Goal: Contribute content: Contribute content

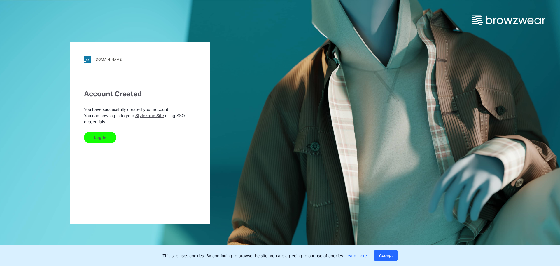
click at [99, 137] on button "Log In" at bounding box center [100, 138] width 32 height 12
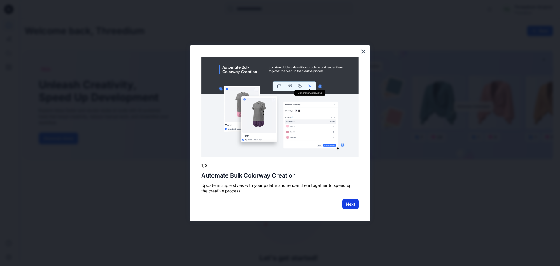
click at [345, 203] on button "Next" at bounding box center [351, 204] width 16 height 11
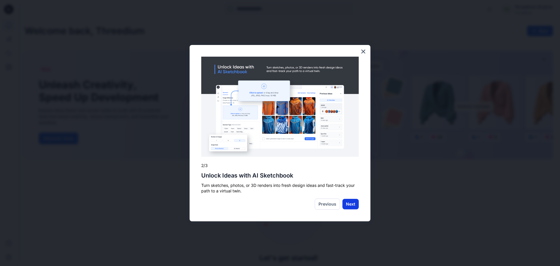
click at [352, 204] on button "Next" at bounding box center [351, 204] width 16 height 11
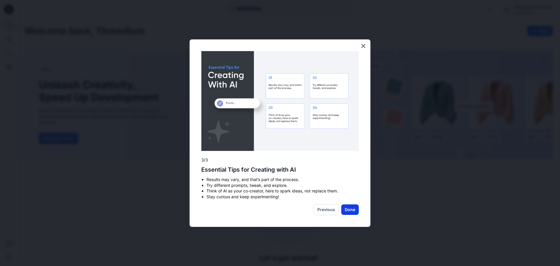
click at [351, 208] on button "Done" at bounding box center [350, 209] width 18 height 11
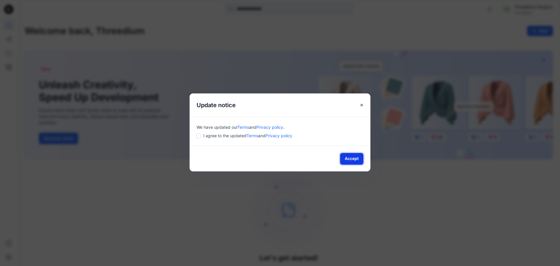
click at [354, 156] on button "Accept" at bounding box center [351, 159] width 23 height 12
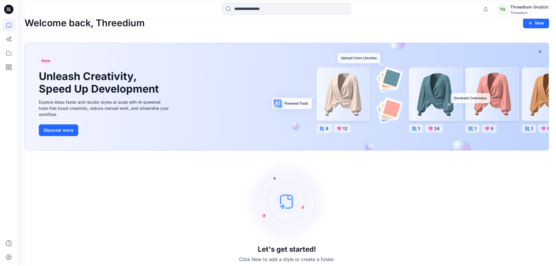
scroll to position [12, 0]
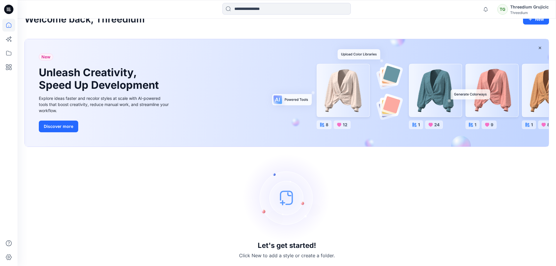
click at [278, 205] on img at bounding box center [287, 198] width 88 height 88
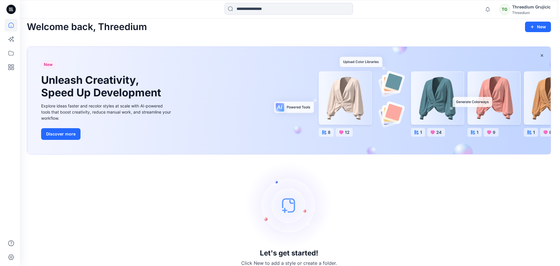
scroll to position [0, 0]
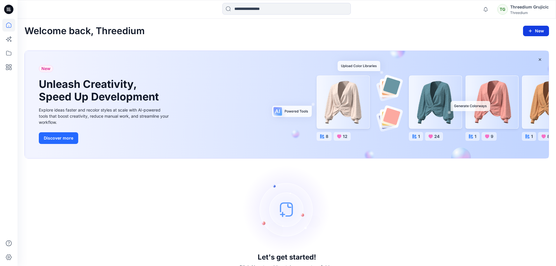
click at [540, 34] on button "New" at bounding box center [536, 31] width 26 height 11
click at [518, 55] on p "New Folder" at bounding box center [519, 57] width 22 height 6
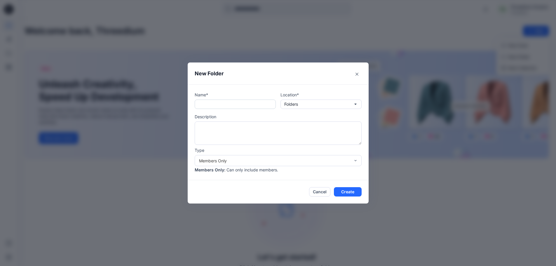
click at [217, 106] on input "text" at bounding box center [235, 104] width 81 height 9
type input "*******"
click at [353, 161] on div "Members Only" at bounding box center [274, 161] width 157 height 6
click at [350, 190] on button "Create" at bounding box center [348, 191] width 28 height 9
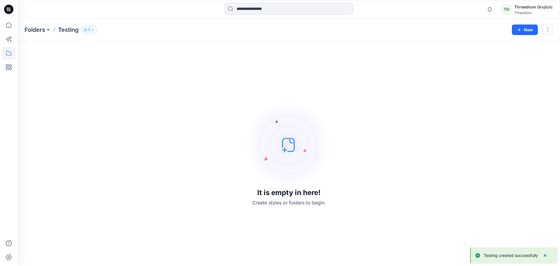
click at [316, 132] on img at bounding box center [289, 145] width 88 height 88
click at [522, 29] on icon "button" at bounding box center [519, 29] width 5 height 5
click at [518, 46] on button "New Style" at bounding box center [512, 45] width 50 height 12
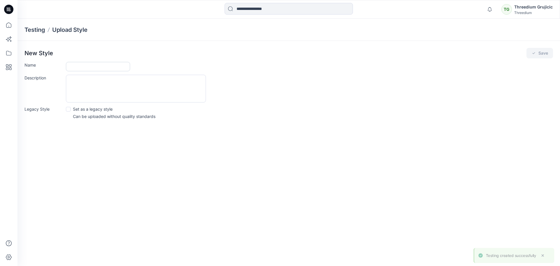
click at [81, 64] on input "Name" at bounding box center [98, 66] width 64 height 9
type input "*****"
click at [87, 86] on textarea "Description" at bounding box center [136, 89] width 140 height 28
click at [544, 50] on button "Save" at bounding box center [540, 53] width 27 height 11
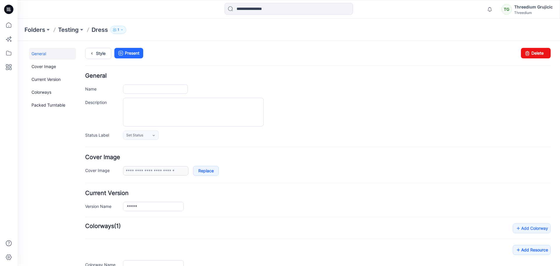
type input "*****"
type input "**********"
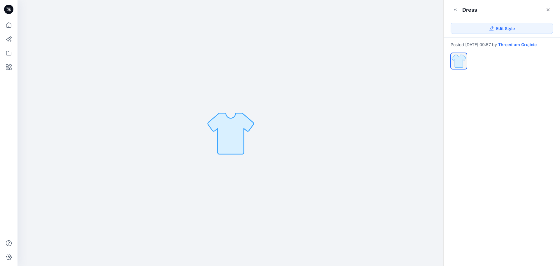
click at [236, 128] on img at bounding box center [230, 133] width 51 height 51
drag, startPoint x: 230, startPoint y: 132, endPoint x: 257, endPoint y: 142, distance: 28.4
click at [257, 142] on div at bounding box center [231, 133] width 426 height 266
click at [547, 8] on icon at bounding box center [548, 9] width 5 height 5
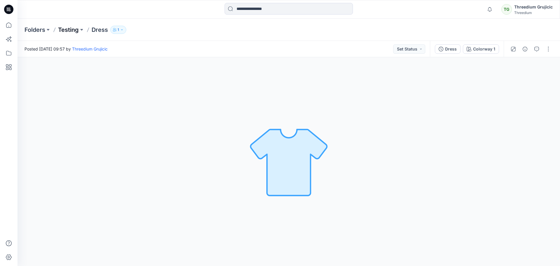
click at [73, 33] on p "Testing" at bounding box center [68, 30] width 21 height 8
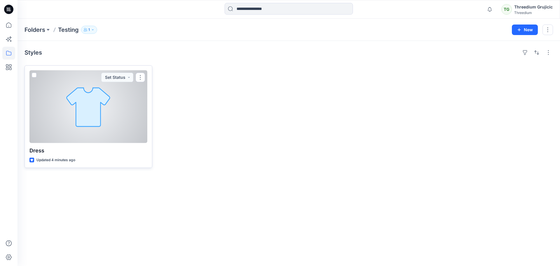
click at [98, 124] on div at bounding box center [88, 106] width 118 height 73
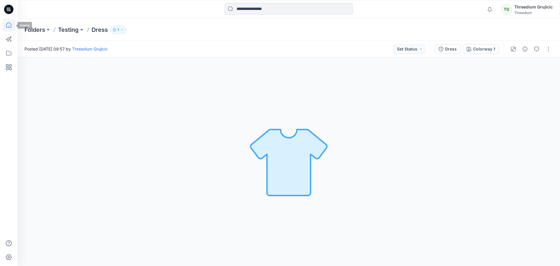
click at [11, 24] on icon at bounding box center [8, 25] width 13 height 13
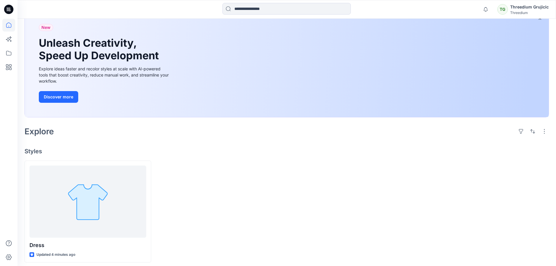
scroll to position [45, 0]
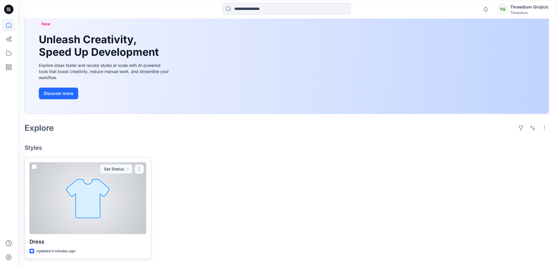
click at [138, 168] on button "button" at bounding box center [139, 168] width 9 height 9
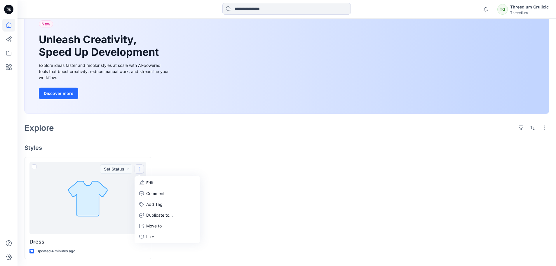
click at [363, 199] on div at bounding box center [353, 208] width 127 height 102
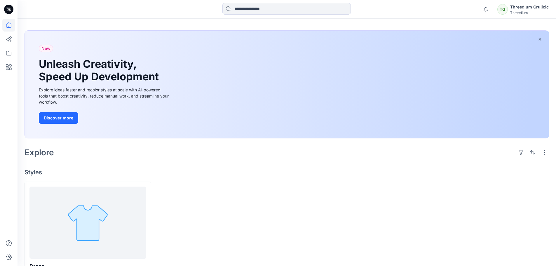
scroll to position [0, 0]
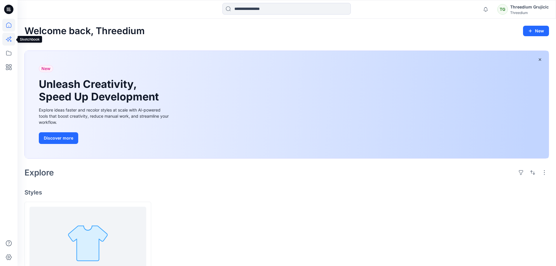
click at [10, 42] on icon at bounding box center [8, 39] width 13 height 13
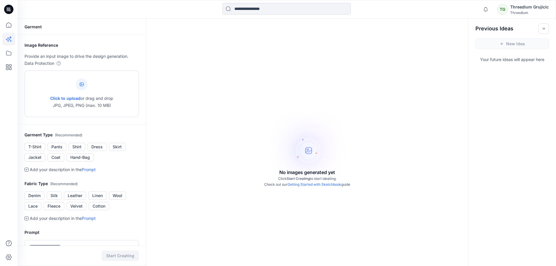
click at [85, 87] on div at bounding box center [82, 85] width 12 height 12
click at [79, 149] on button "Shirt" at bounding box center [77, 147] width 17 height 8
click at [99, 144] on button "Dress" at bounding box center [97, 147] width 19 height 8
click at [83, 98] on p "Click to upload or drag and drop JPG, JPEG, PNG (max. 10 MB)" at bounding box center [81, 102] width 63 height 14
type input "**********"
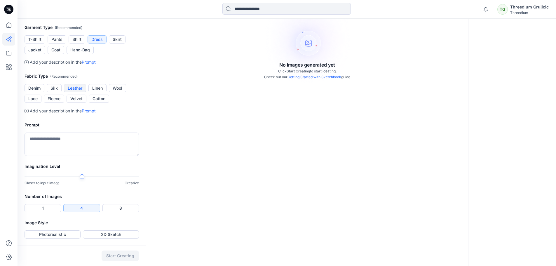
scroll to position [117, 0]
click at [52, 92] on button "Silk" at bounding box center [54, 88] width 15 height 8
click at [56, 231] on button "Photorealistic" at bounding box center [53, 234] width 56 height 8
click at [119, 253] on button "Start Creating" at bounding box center [120, 255] width 37 height 11
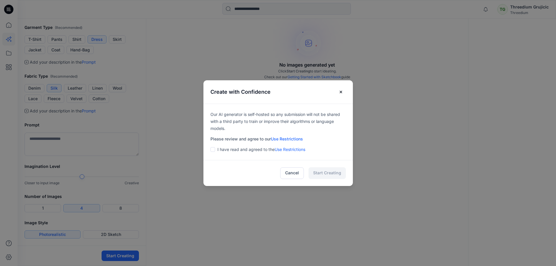
click at [221, 151] on p "I have read and agreed to the Use Restrictions" at bounding box center [261, 149] width 88 height 7
click at [215, 151] on span at bounding box center [212, 149] width 5 height 5
click at [336, 173] on button "Start Creating" at bounding box center [326, 173] width 37 height 12
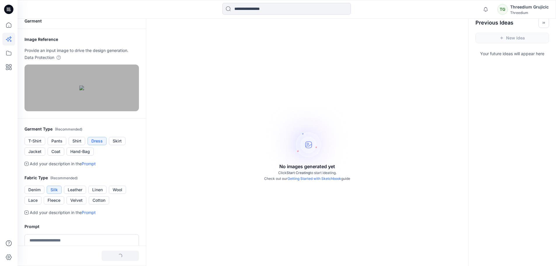
scroll to position [0, 0]
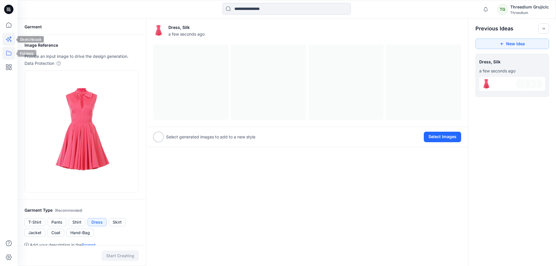
click at [8, 52] on icon at bounding box center [8, 53] width 13 height 13
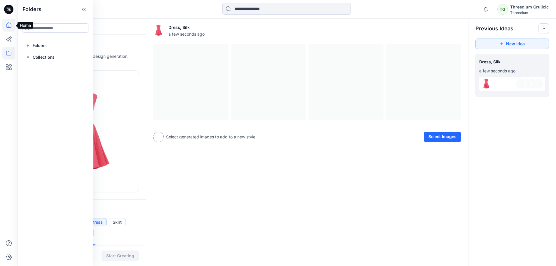
click at [8, 28] on icon at bounding box center [8, 25] width 13 height 13
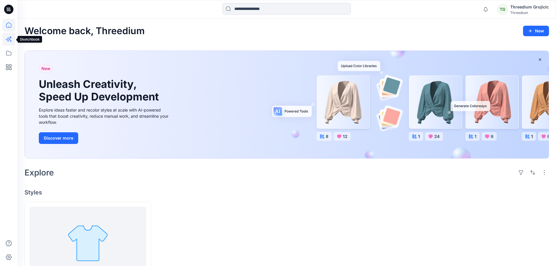
click at [5, 39] on icon at bounding box center [8, 39] width 13 height 13
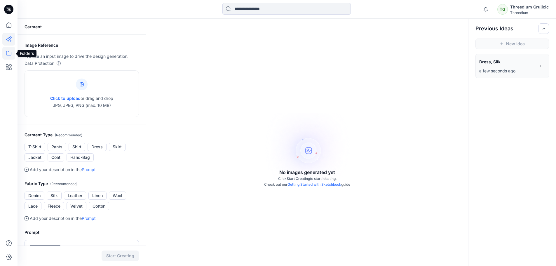
click at [7, 53] on icon at bounding box center [8, 53] width 13 height 13
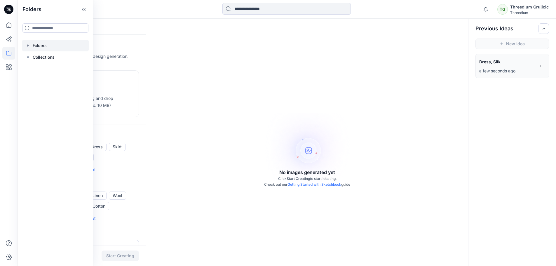
click at [58, 50] on div at bounding box center [55, 46] width 67 height 12
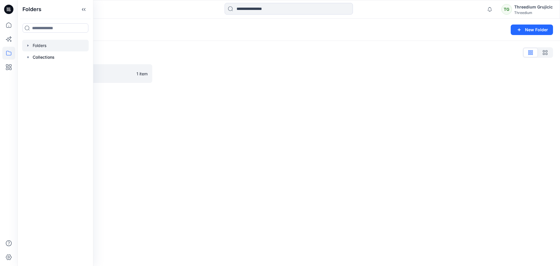
click at [204, 86] on div "Folders List Testing 1 item" at bounding box center [289, 65] width 543 height 49
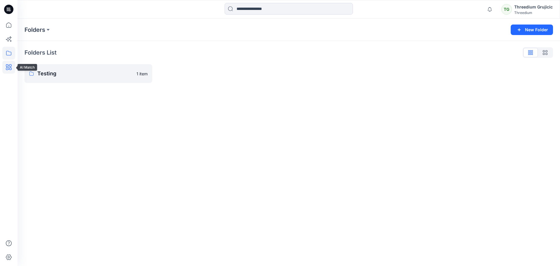
click at [10, 68] on icon at bounding box center [9, 67] width 6 height 6
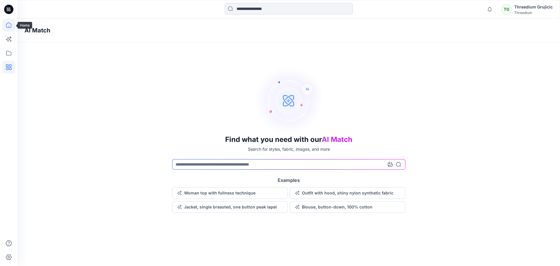
click at [6, 28] on icon at bounding box center [8, 25] width 13 height 13
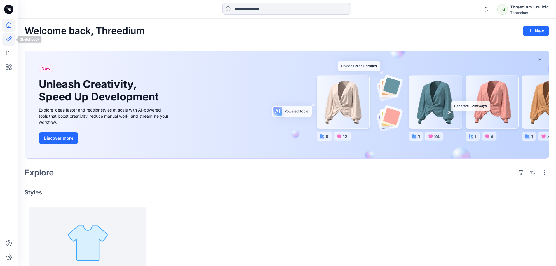
click at [8, 41] on icon at bounding box center [8, 39] width 4 height 4
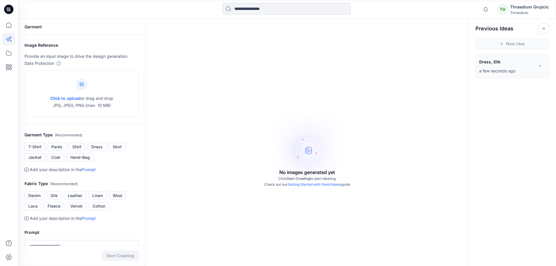
click at [507, 67] on div "**********" at bounding box center [507, 62] width 56 height 10
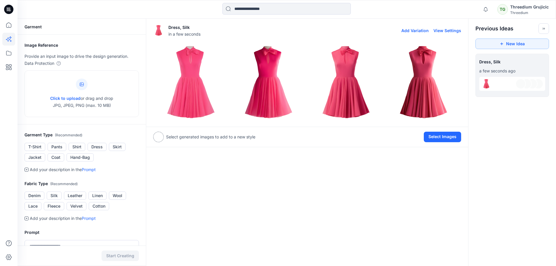
click at [190, 83] on img at bounding box center [191, 82] width 75 height 75
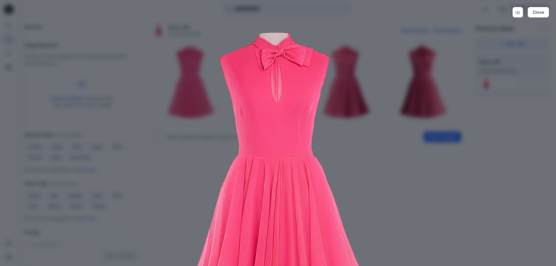
click at [383, 138] on img at bounding box center [278, 176] width 299 height 299
click at [543, 13] on button "Close" at bounding box center [538, 12] width 21 height 11
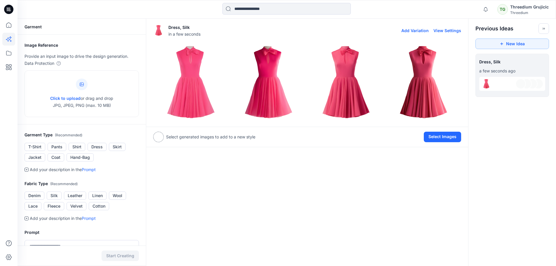
click at [263, 75] on img at bounding box center [268, 82] width 75 height 75
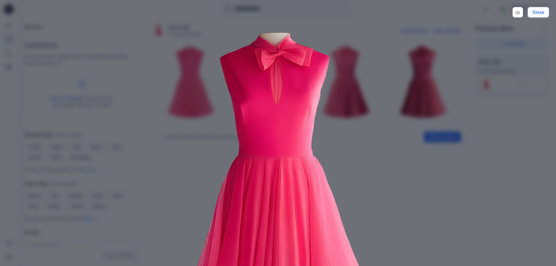
click at [541, 14] on button "Close" at bounding box center [538, 12] width 21 height 11
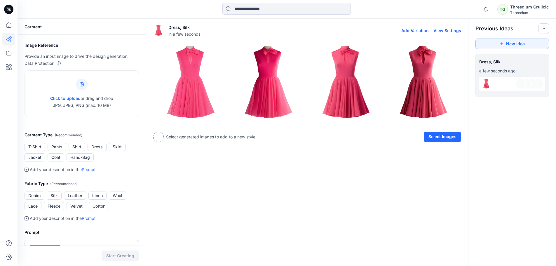
click at [339, 83] on img at bounding box center [346, 82] width 75 height 75
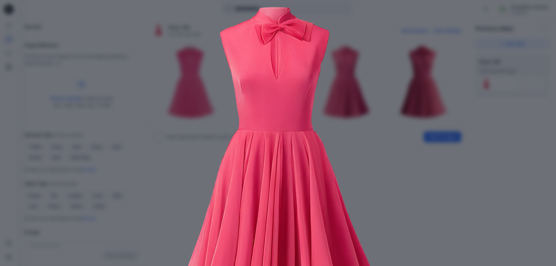
scroll to position [62, 0]
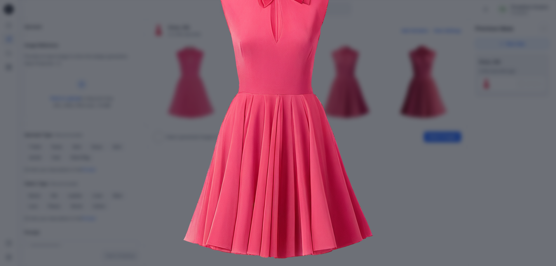
click at [445, 118] on div "Close" at bounding box center [278, 133] width 556 height 266
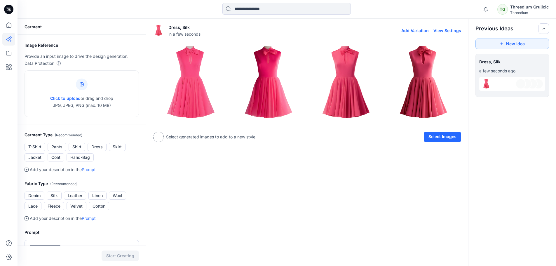
click at [423, 69] on img at bounding box center [423, 82] width 75 height 75
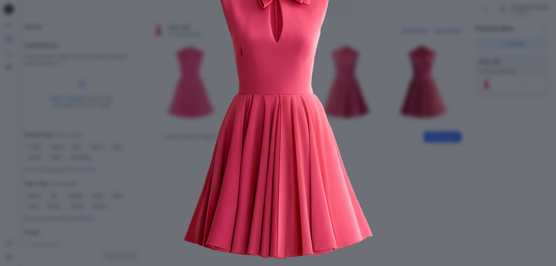
click at [421, 124] on img at bounding box center [278, 114] width 299 height 299
click at [435, 163] on div "Close" at bounding box center [278, 133] width 556 height 266
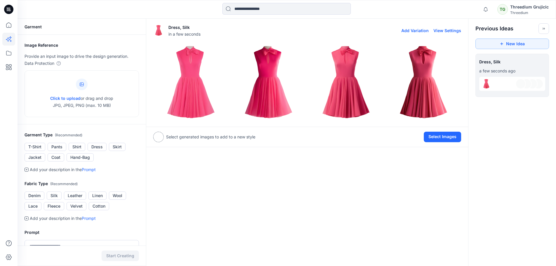
click at [412, 29] on button "Add Variation" at bounding box center [414, 30] width 27 height 5
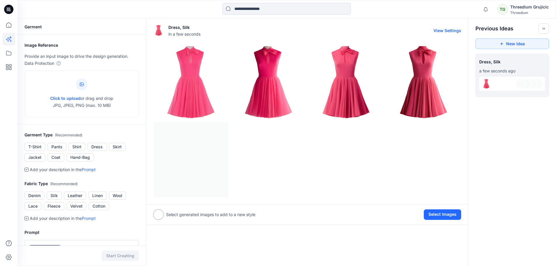
click at [352, 85] on img at bounding box center [346, 82] width 75 height 75
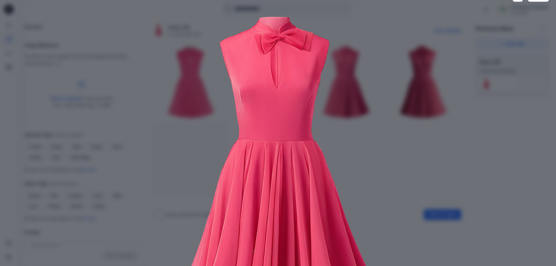
scroll to position [0, 0]
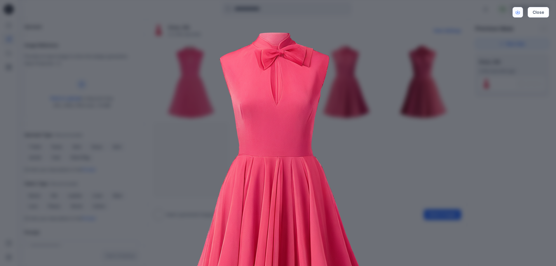
click at [522, 14] on link "Download" at bounding box center [517, 12] width 11 height 11
click at [538, 13] on button "Close" at bounding box center [538, 12] width 21 height 11
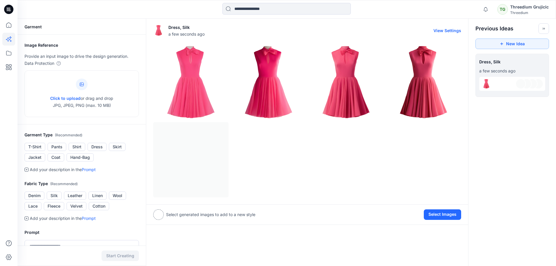
click at [185, 163] on div at bounding box center [307, 120] width 308 height 153
click at [160, 215] on div at bounding box center [158, 214] width 11 height 11
click at [438, 214] on button "Select Images" at bounding box center [442, 214] width 37 height 11
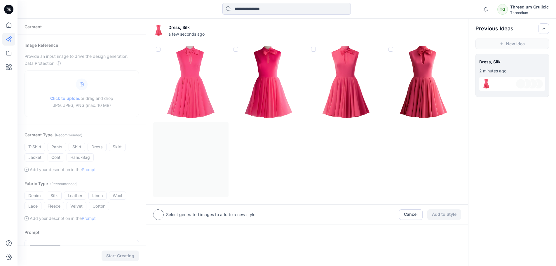
click at [314, 48] on span at bounding box center [313, 49] width 5 height 5
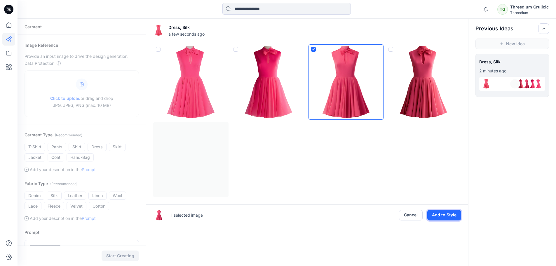
click at [446, 216] on button "Add to Style" at bounding box center [444, 215] width 34 height 11
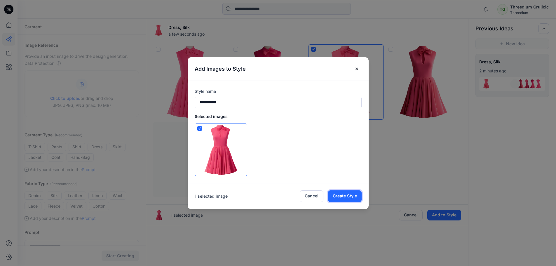
click at [344, 195] on button "Create Style" at bounding box center [345, 196] width 34 height 12
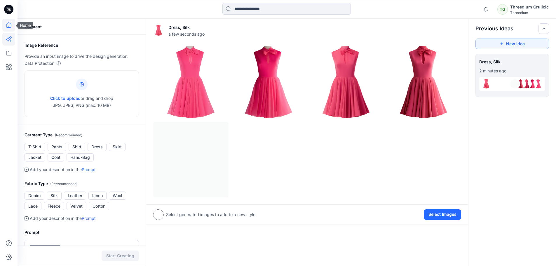
click at [6, 29] on icon at bounding box center [8, 25] width 13 height 13
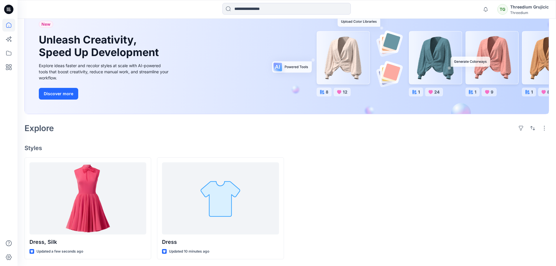
scroll to position [45, 0]
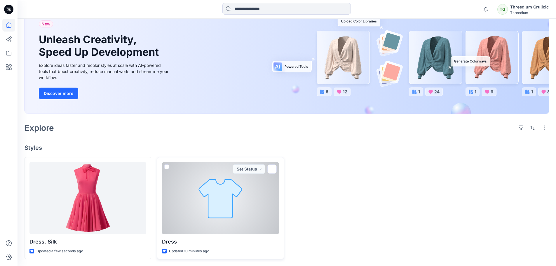
click at [166, 167] on span at bounding box center [166, 166] width 5 height 5
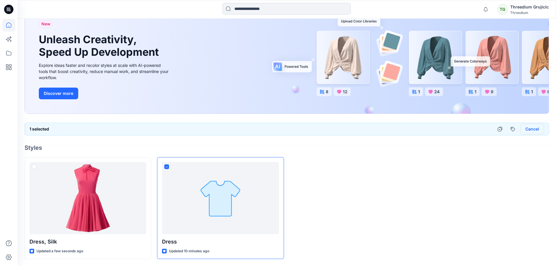
click at [528, 128] on button "Cancel" at bounding box center [532, 129] width 24 height 11
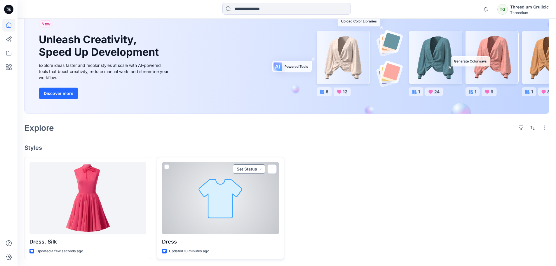
click at [259, 170] on button "Set Status" at bounding box center [249, 168] width 32 height 9
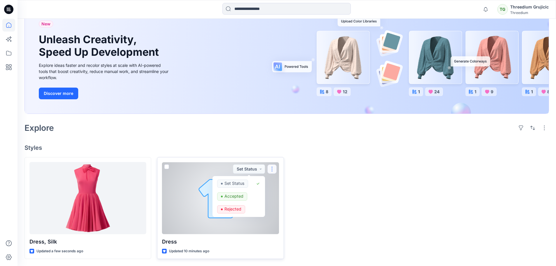
click at [274, 167] on button "button" at bounding box center [271, 168] width 9 height 9
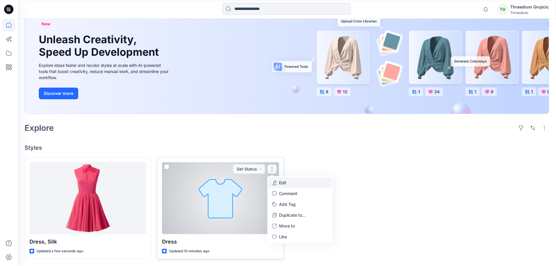
click at [293, 182] on button "Edit" at bounding box center [299, 182] width 63 height 11
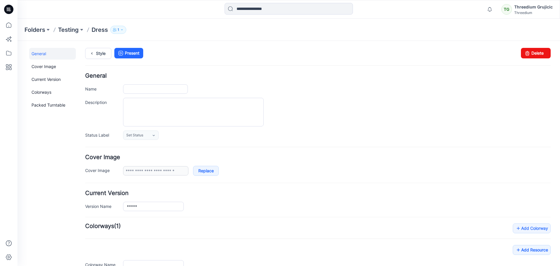
type input "*****"
type input "**********"
click at [529, 58] on div "Style Present Changes Saved Delete" at bounding box center [318, 60] width 466 height 25
drag, startPoint x: 531, startPoint y: 55, endPoint x: 326, endPoint y: 62, distance: 204.4
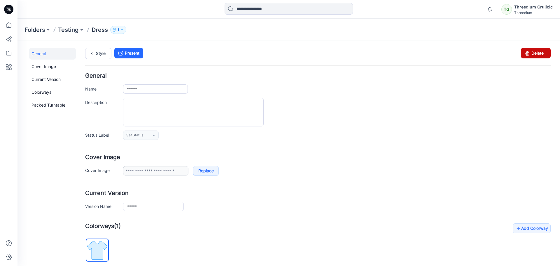
click at [531, 55] on link "Delete" at bounding box center [536, 53] width 30 height 11
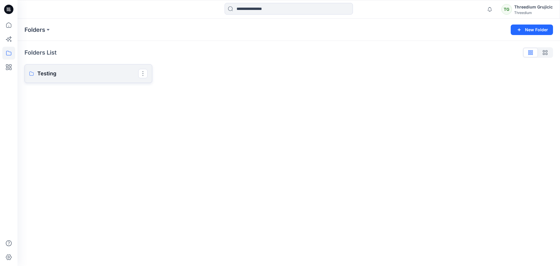
click at [77, 72] on p "Testing" at bounding box center [87, 73] width 101 height 8
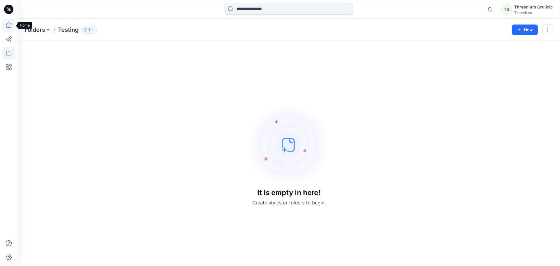
click at [5, 25] on icon at bounding box center [8, 25] width 13 height 13
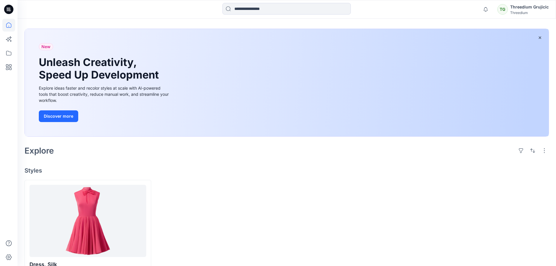
scroll to position [45, 0]
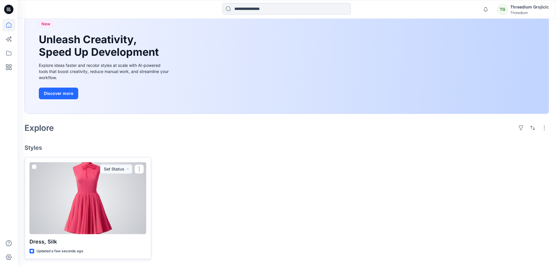
click at [100, 187] on div at bounding box center [87, 198] width 117 height 72
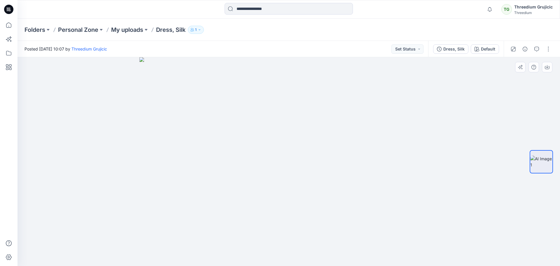
drag, startPoint x: 293, startPoint y: 109, endPoint x: 297, endPoint y: 236, distance: 126.1
click at [297, 236] on img at bounding box center [288, 161] width 299 height 209
drag, startPoint x: 378, startPoint y: 155, endPoint x: 367, endPoint y: 155, distance: 11.1
click at [367, 155] on img at bounding box center [289, 161] width 209 height 209
click at [10, 23] on icon at bounding box center [8, 24] width 5 height 5
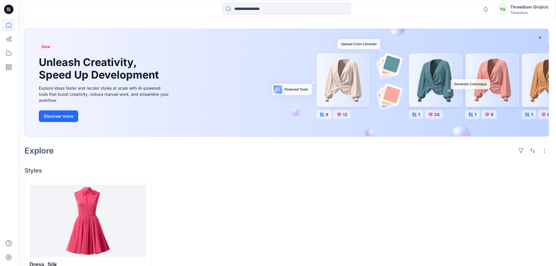
scroll to position [45, 0]
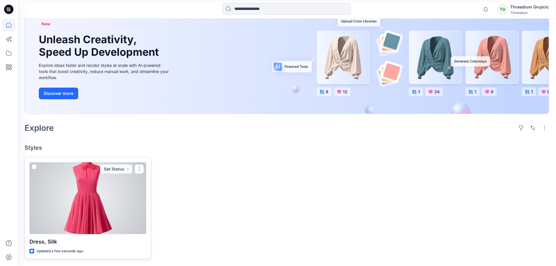
click at [107, 201] on div at bounding box center [87, 198] width 117 height 72
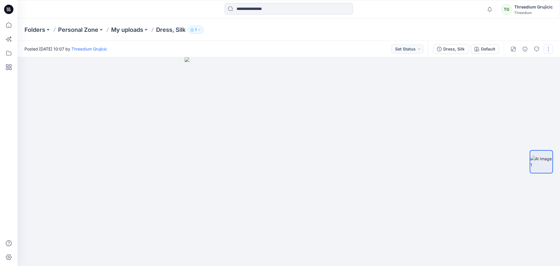
click at [550, 50] on button "button" at bounding box center [548, 48] width 9 height 9
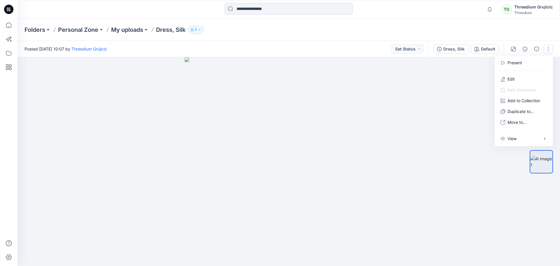
click at [436, 128] on div at bounding box center [289, 161] width 543 height 209
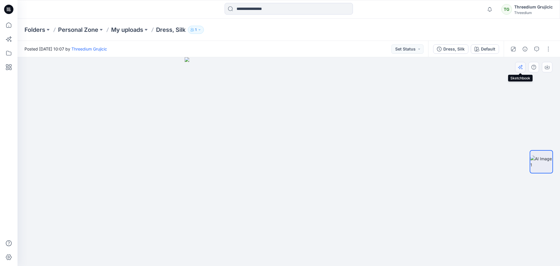
click at [518, 69] on icon "button" at bounding box center [520, 67] width 5 height 5
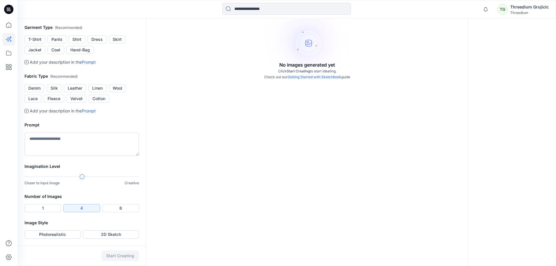
scroll to position [175, 0]
click at [75, 86] on button "Leather" at bounding box center [75, 88] width 22 height 8
click at [34, 54] on button "Jacket" at bounding box center [35, 50] width 21 height 8
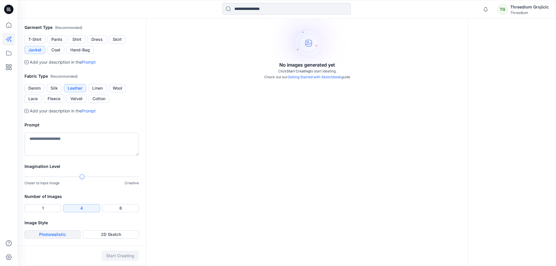
click at [58, 236] on button "Photorealistic" at bounding box center [53, 234] width 56 height 8
click at [116, 252] on button "Start Creating" at bounding box center [120, 255] width 37 height 11
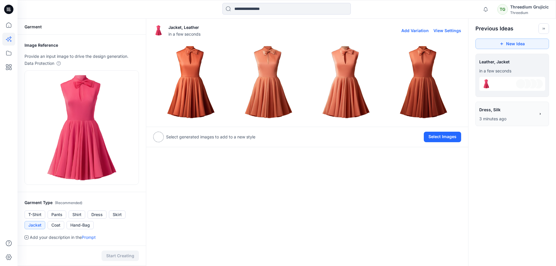
click at [189, 84] on img at bounding box center [191, 82] width 75 height 75
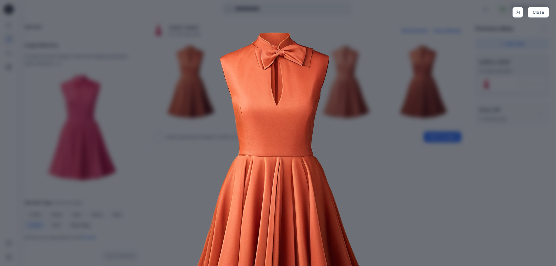
click at [374, 182] on img at bounding box center [278, 176] width 299 height 299
click at [536, 12] on button "Close" at bounding box center [538, 12] width 21 height 11
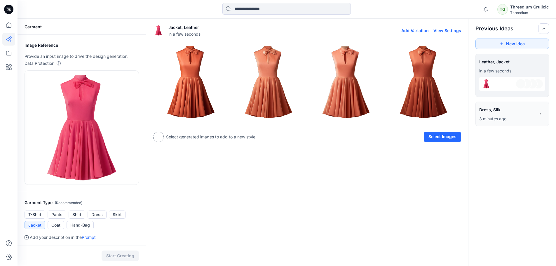
click at [349, 76] on img at bounding box center [346, 82] width 75 height 75
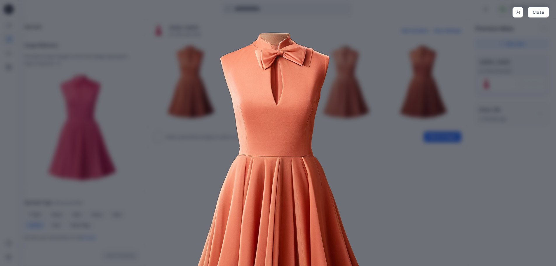
click at [292, 110] on img at bounding box center [278, 176] width 299 height 299
click at [540, 15] on button "Close" at bounding box center [538, 12] width 21 height 11
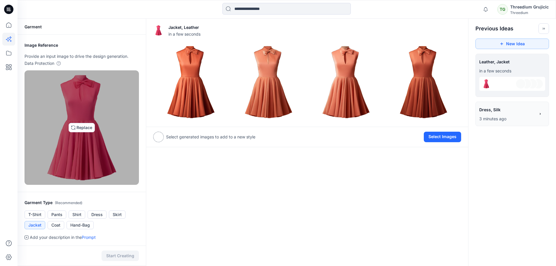
click at [100, 121] on img at bounding box center [81, 127] width 109 height 109
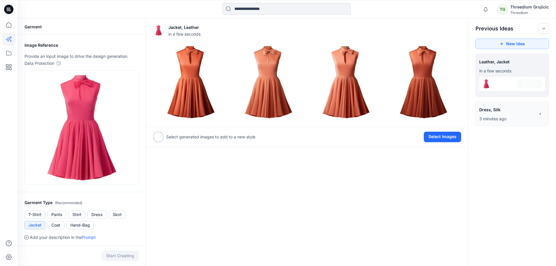
click at [8, 11] on icon at bounding box center [8, 9] width 9 height 9
